Goal: Task Accomplishment & Management: Manage account settings

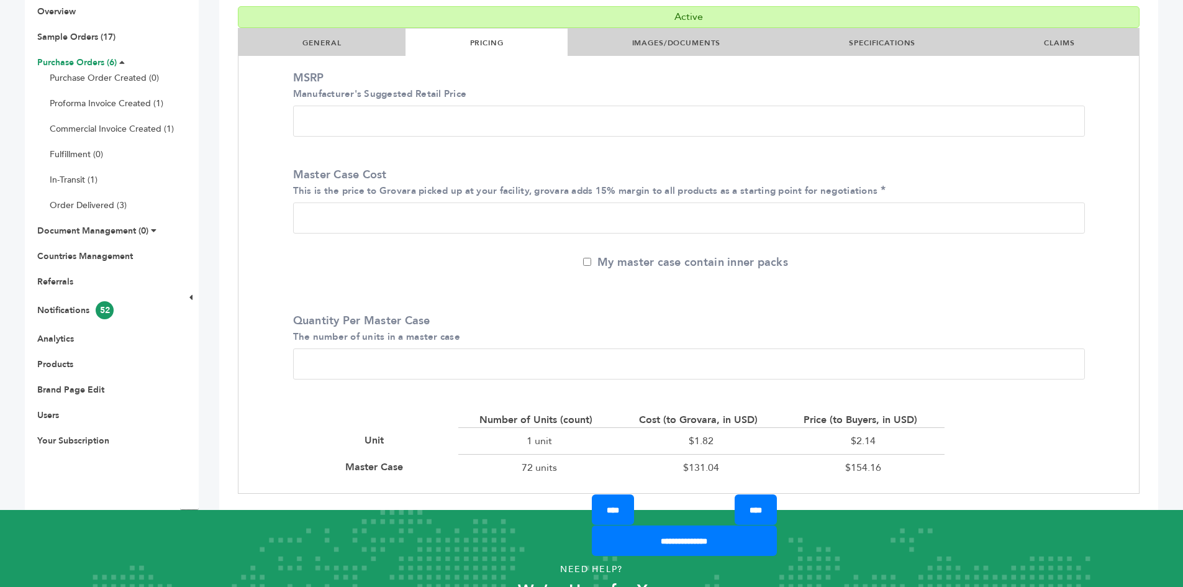
click at [66, 62] on link "Purchase Orders (6)" at bounding box center [77, 63] width 80 height 12
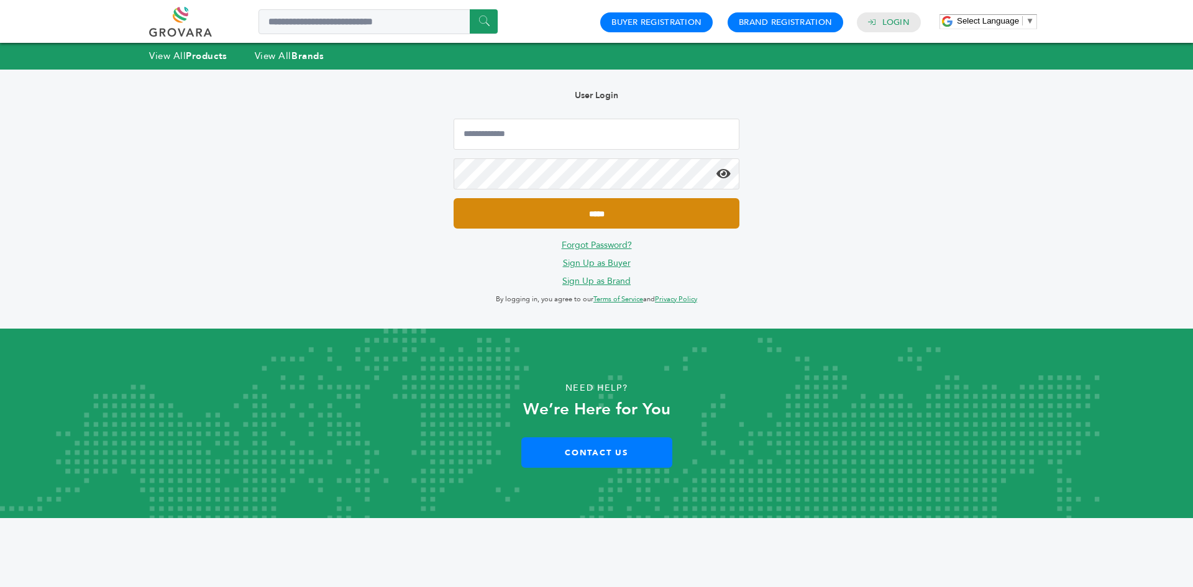
type input "**********"
click at [495, 217] on input "*****" at bounding box center [597, 213] width 286 height 30
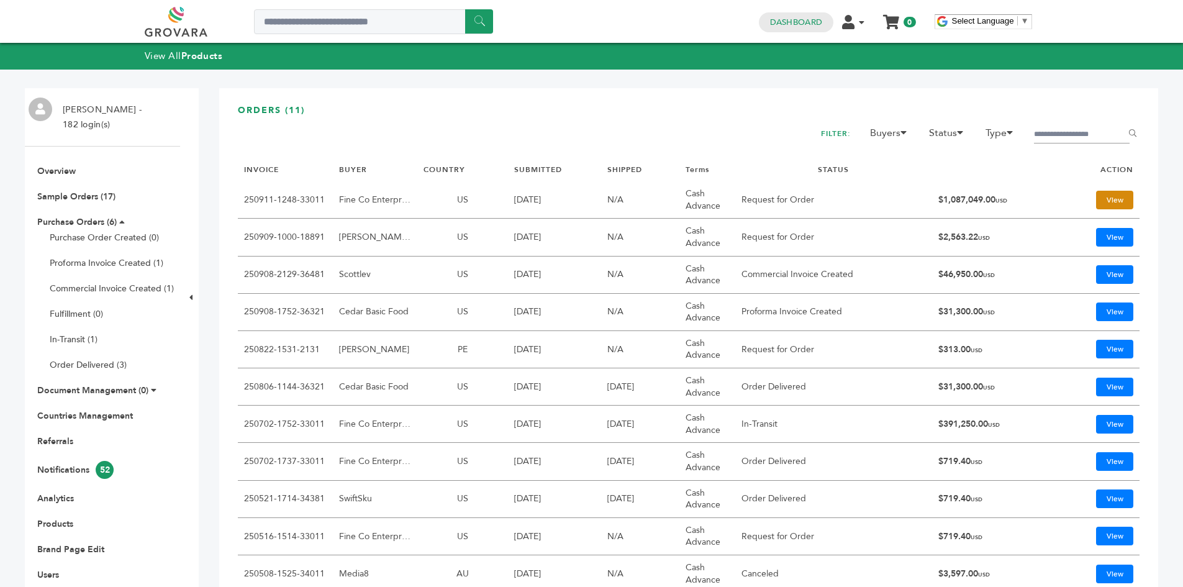
click at [1097, 199] on link "View" at bounding box center [1115, 200] width 37 height 19
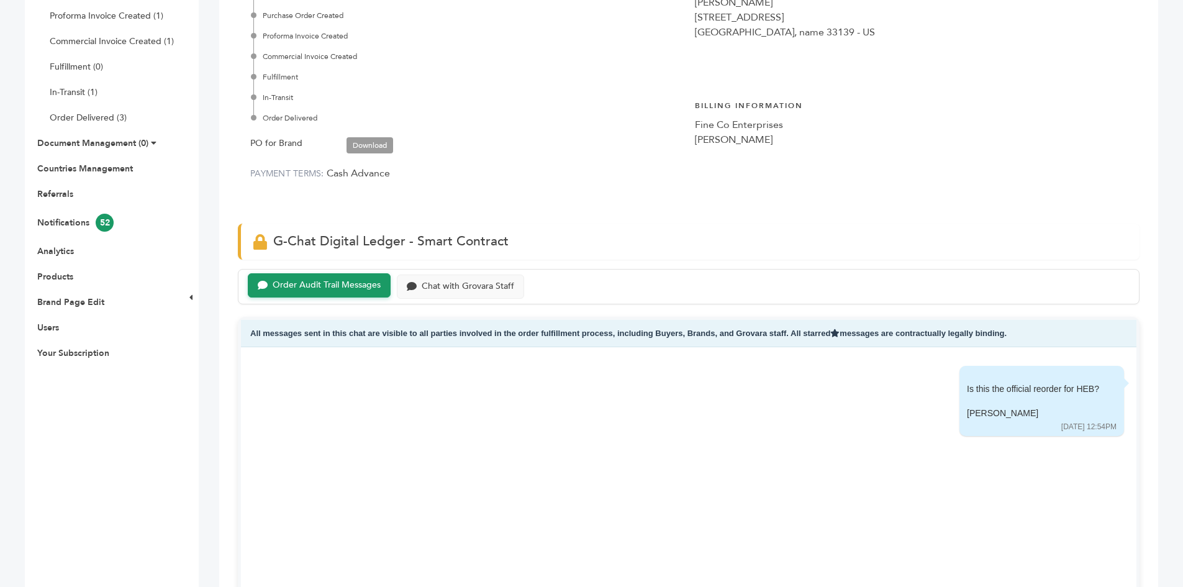
scroll to position [124, 0]
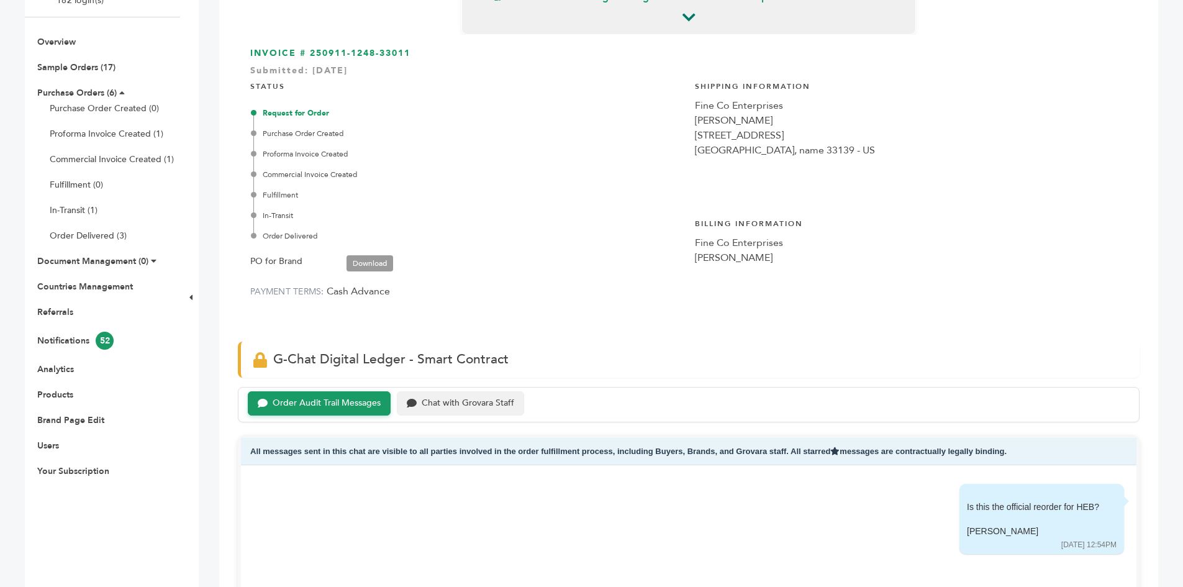
click at [483, 401] on div "Chat with Grovara Staff" at bounding box center [468, 403] width 93 height 11
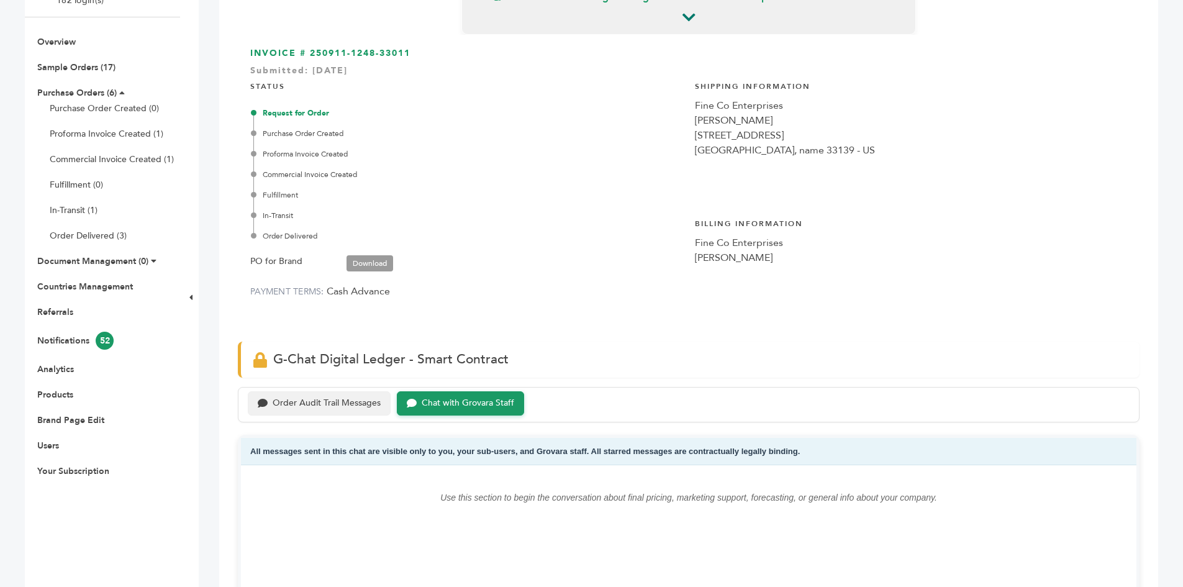
click at [355, 399] on div "Order Audit Trail Messages" at bounding box center [327, 403] width 108 height 11
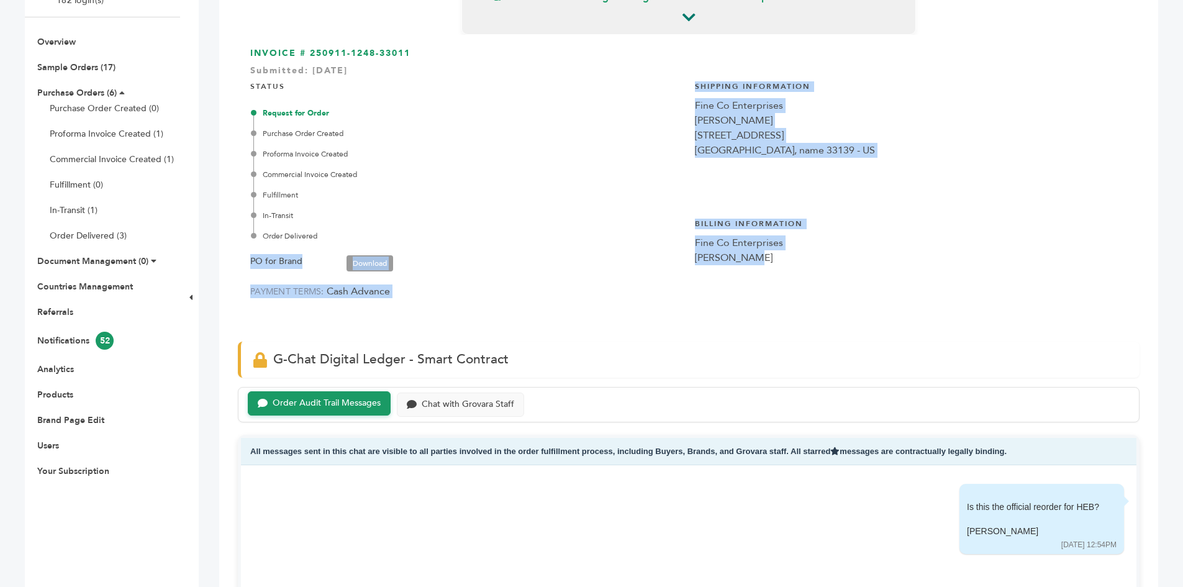
drag, startPoint x: 688, startPoint y: 261, endPoint x: 683, endPoint y: 225, distance: 36.5
click at [683, 225] on div "INVOICE # 250911-1248-33011 Submitted: Sep/11/2025 STATUS Request for Order Pur…" at bounding box center [689, 182] width 902 height 294
click at [965, 238] on div "Fine Co Enterprises" at bounding box center [911, 242] width 432 height 15
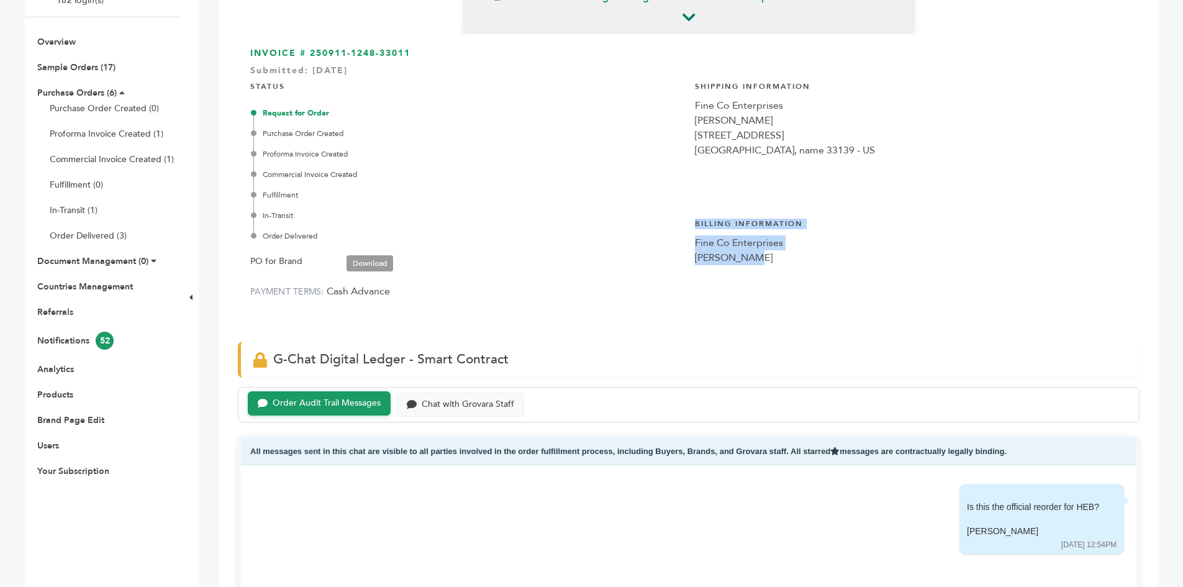
drag, startPoint x: 709, startPoint y: 244, endPoint x: 690, endPoint y: 227, distance: 25.5
click at [695, 226] on div "Billing Information Fine Co Enterprises Daniel Fine" at bounding box center [911, 256] width 432 height 95
click at [678, 223] on div "Request for Order Purchase Order Created Proforma Invoice Created Commercial In…" at bounding box center [467, 174] width 429 height 134
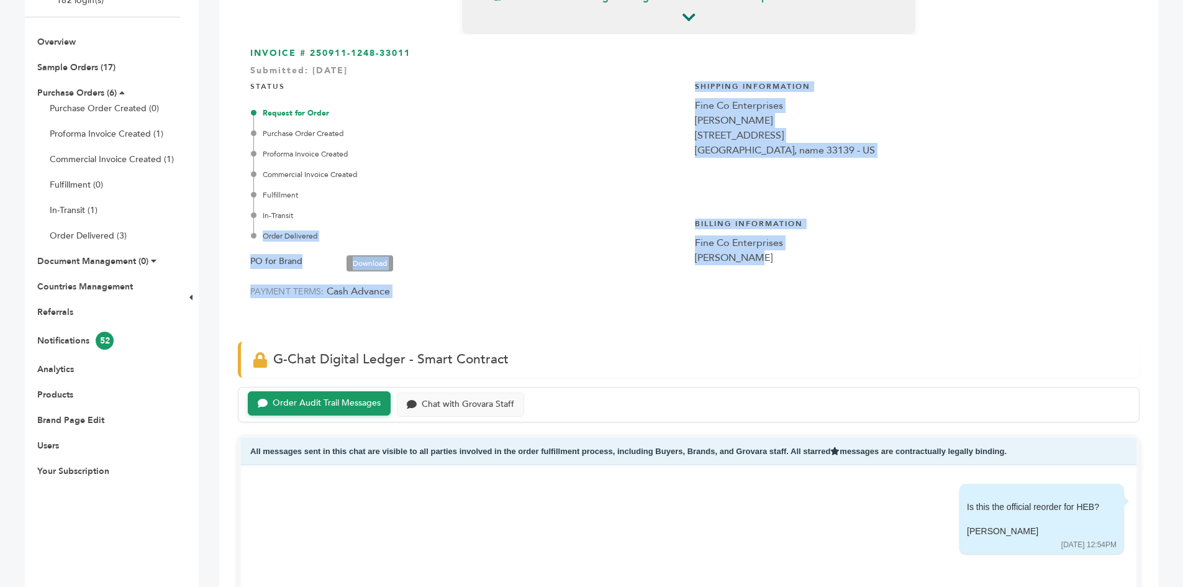
drag, startPoint x: 678, startPoint y: 221, endPoint x: 778, endPoint y: 267, distance: 109.5
click at [778, 267] on div "INVOICE # 250911-1248-33011 Submitted: Sep/11/2025 STATUS Request for Order Pur…" at bounding box center [689, 182] width 902 height 294
click at [82, 90] on link "Purchase Orders (6)" at bounding box center [77, 93] width 80 height 12
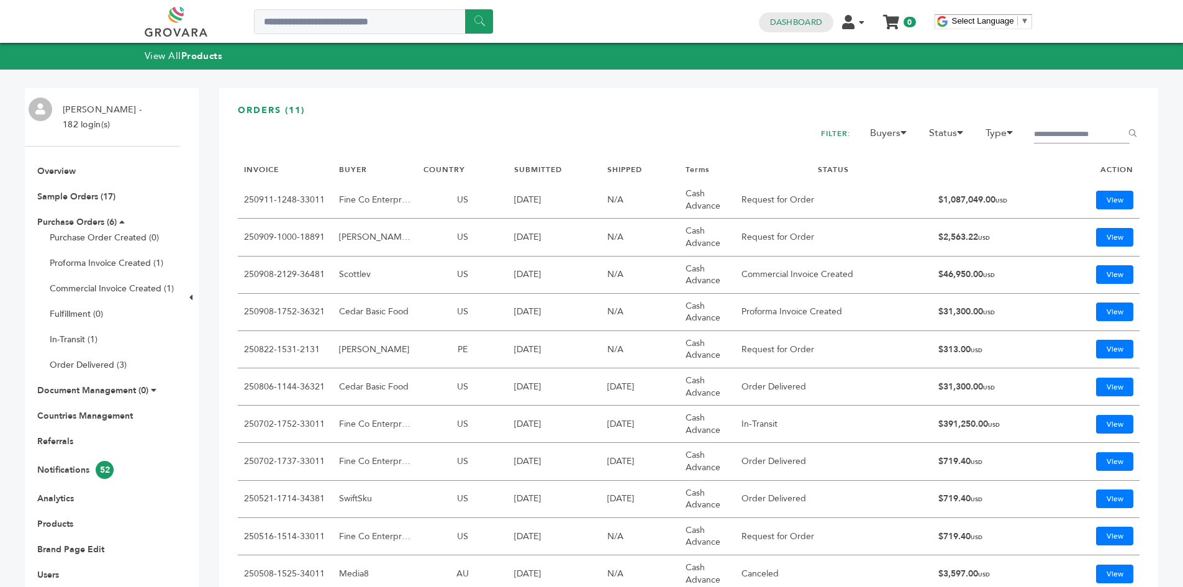
click at [526, 93] on div "ORDERS (11) FILTER: Buyers Marcio Galeno de Sousa Mor Yam Marketing, Ltd. Nasse…" at bounding box center [688, 374] width 939 height 572
click at [1102, 198] on link "View" at bounding box center [1115, 200] width 37 height 19
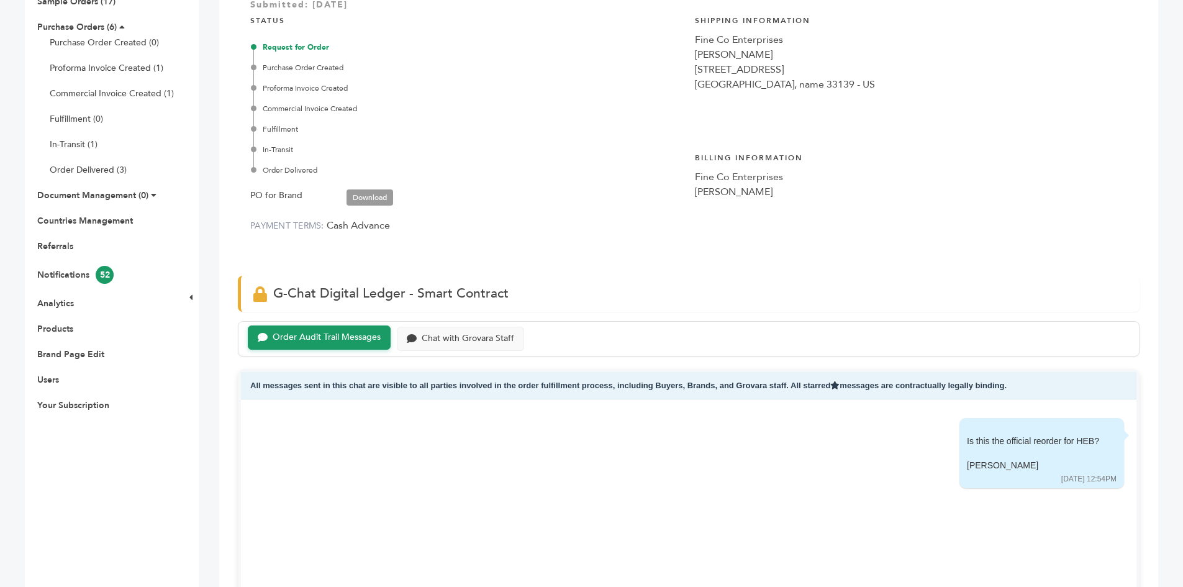
scroll to position [124, 0]
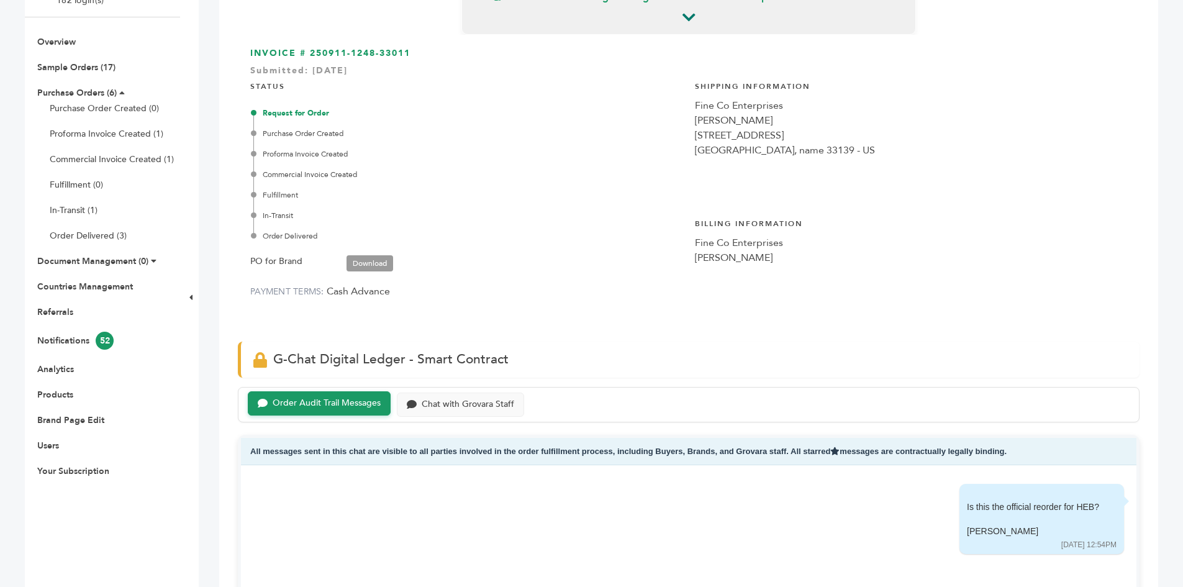
click at [381, 261] on link "Download" at bounding box center [370, 263] width 47 height 16
